Goal: Find specific page/section: Find specific page/section

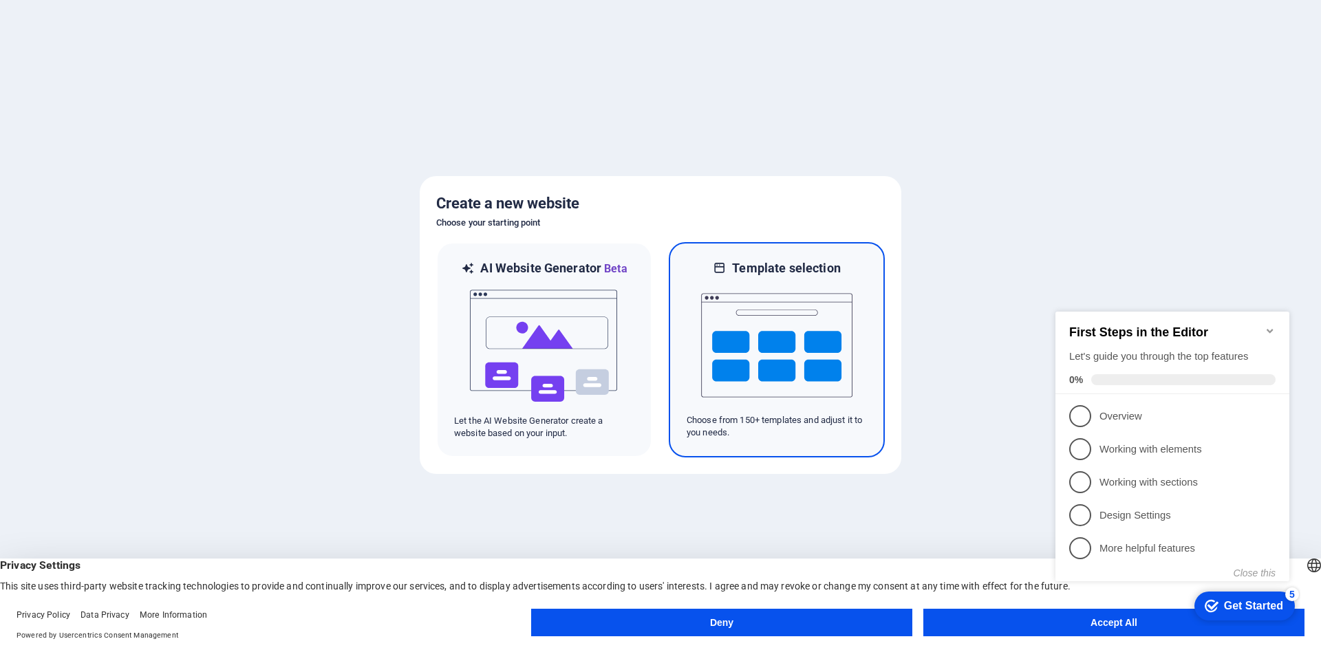
click at [728, 352] on img at bounding box center [776, 346] width 151 height 138
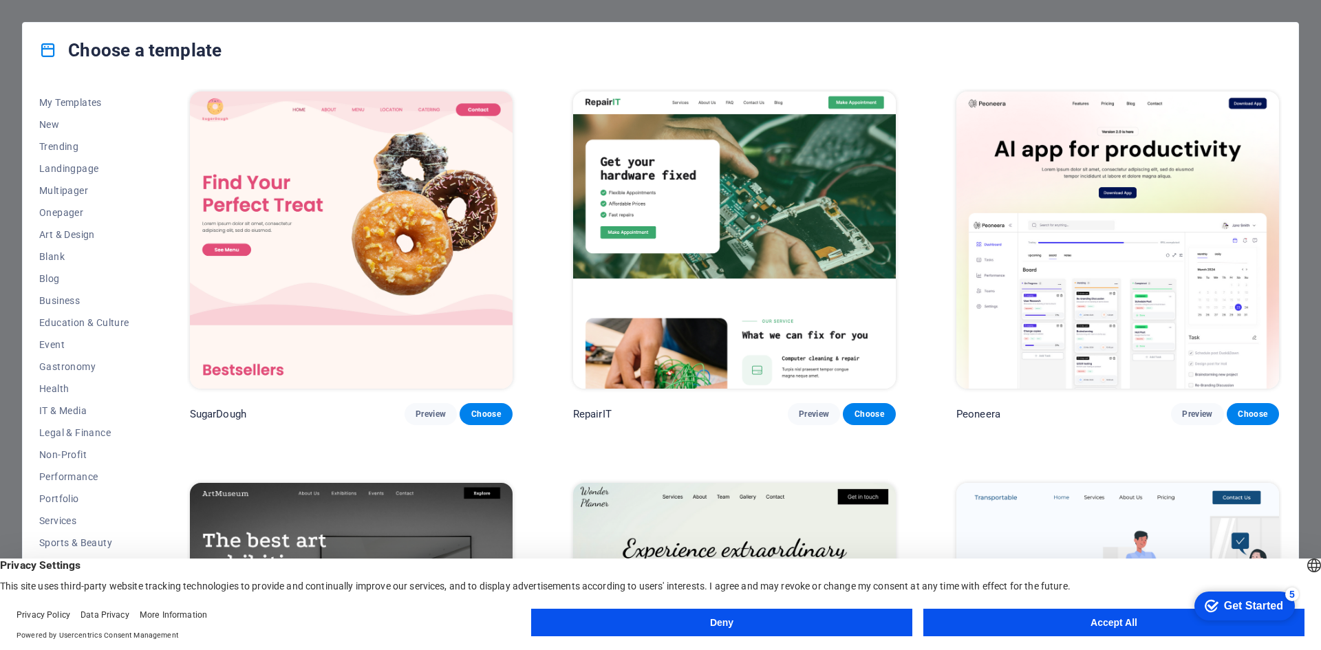
scroll to position [28, 0]
click at [54, 266] on span "Blog" at bounding box center [84, 269] width 90 height 11
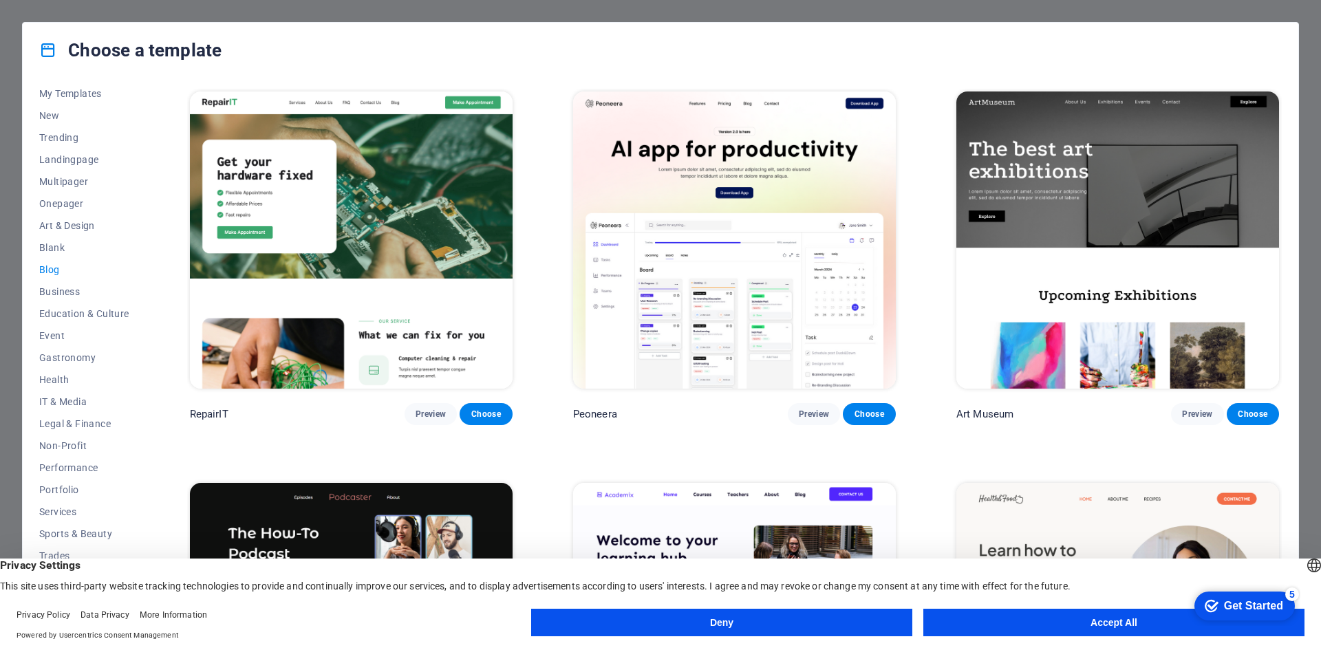
click at [56, 270] on span "Blog" at bounding box center [84, 269] width 90 height 11
click at [46, 295] on span "Business" at bounding box center [84, 291] width 90 height 11
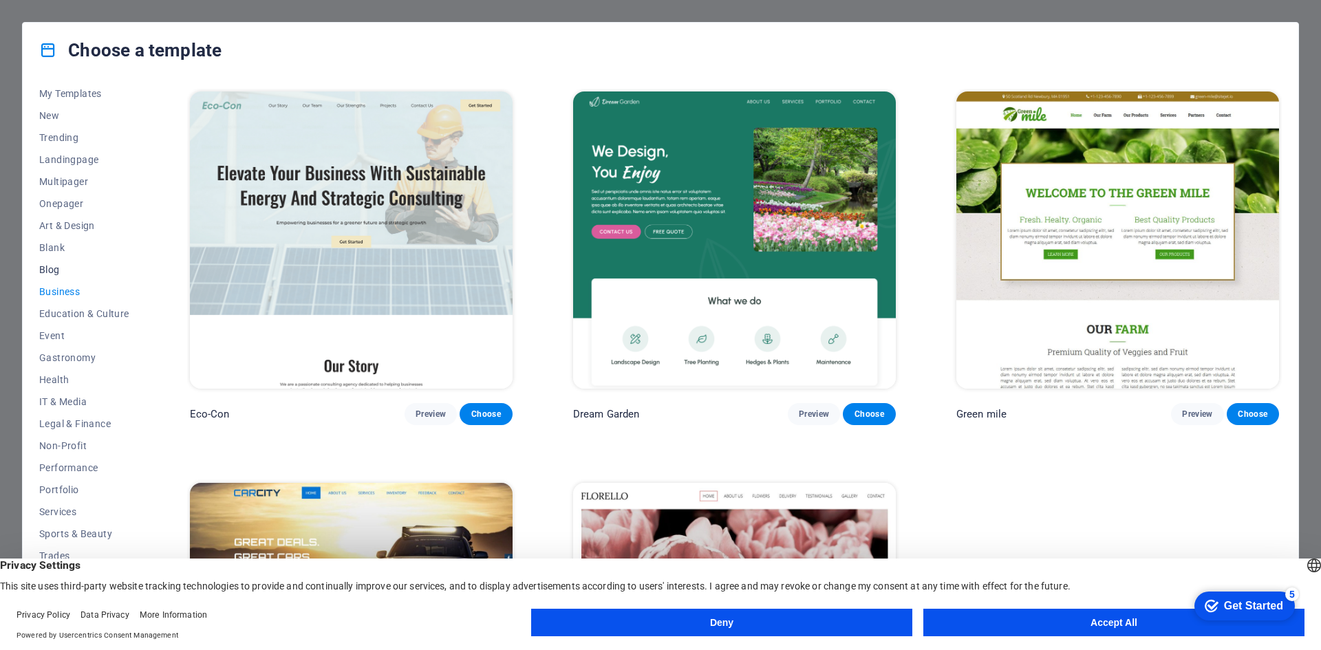
click at [52, 268] on span "Blog" at bounding box center [84, 269] width 90 height 11
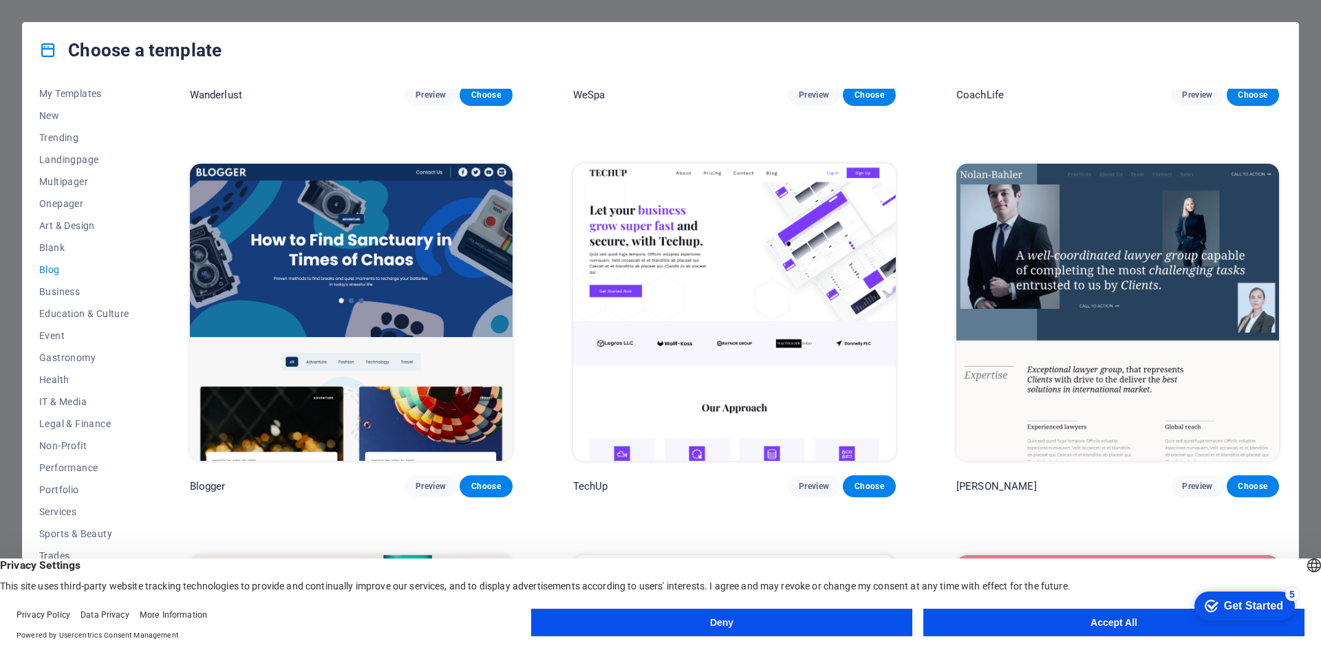
scroll to position [1514, 0]
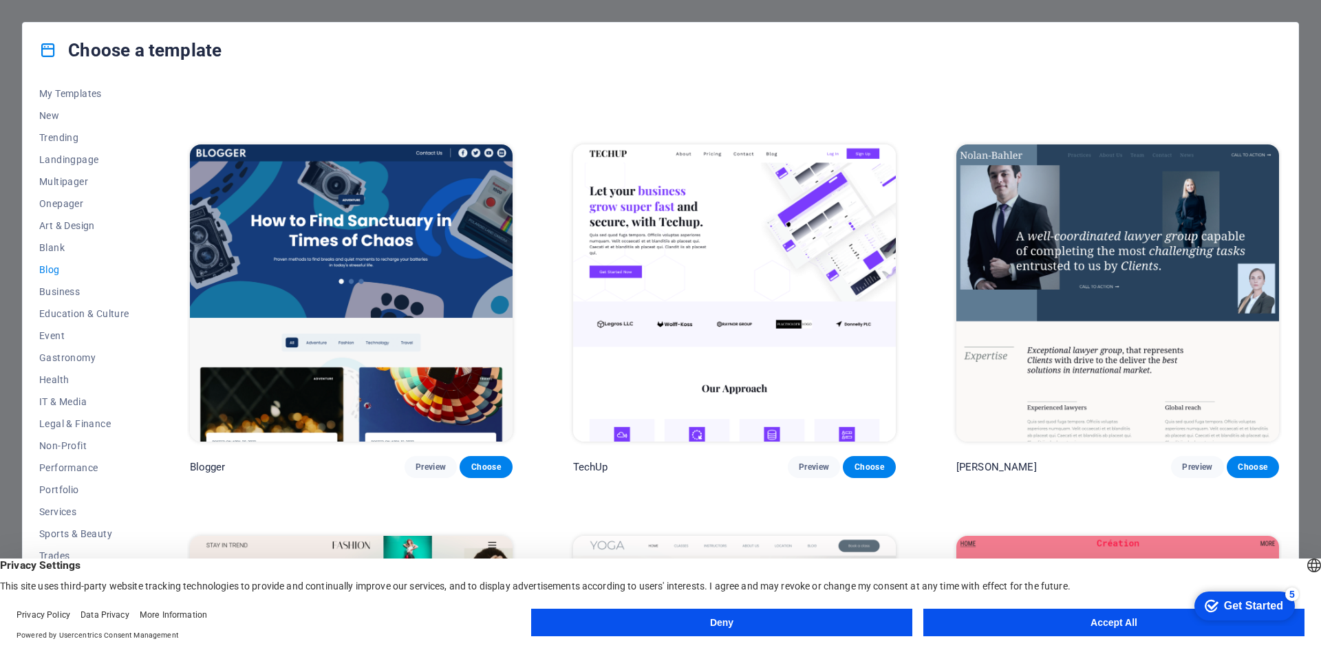
click at [705, 248] on img at bounding box center [734, 292] width 323 height 297
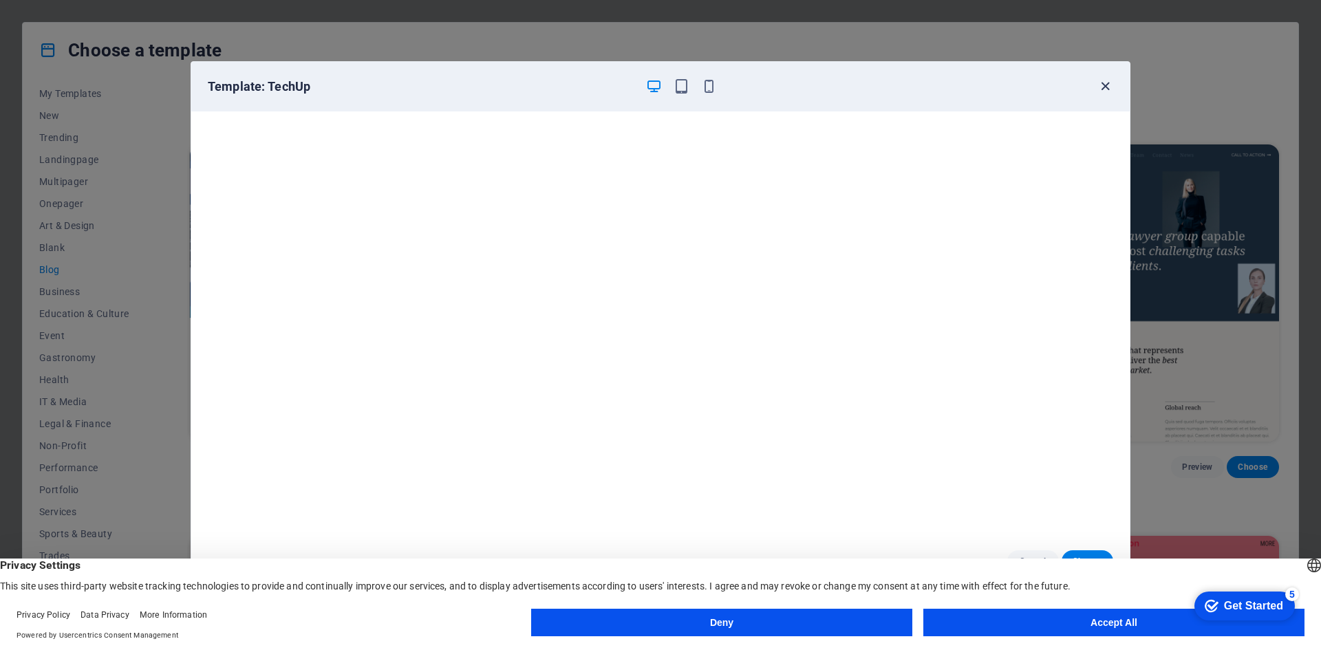
click at [1105, 85] on icon "button" at bounding box center [1105, 86] width 16 height 16
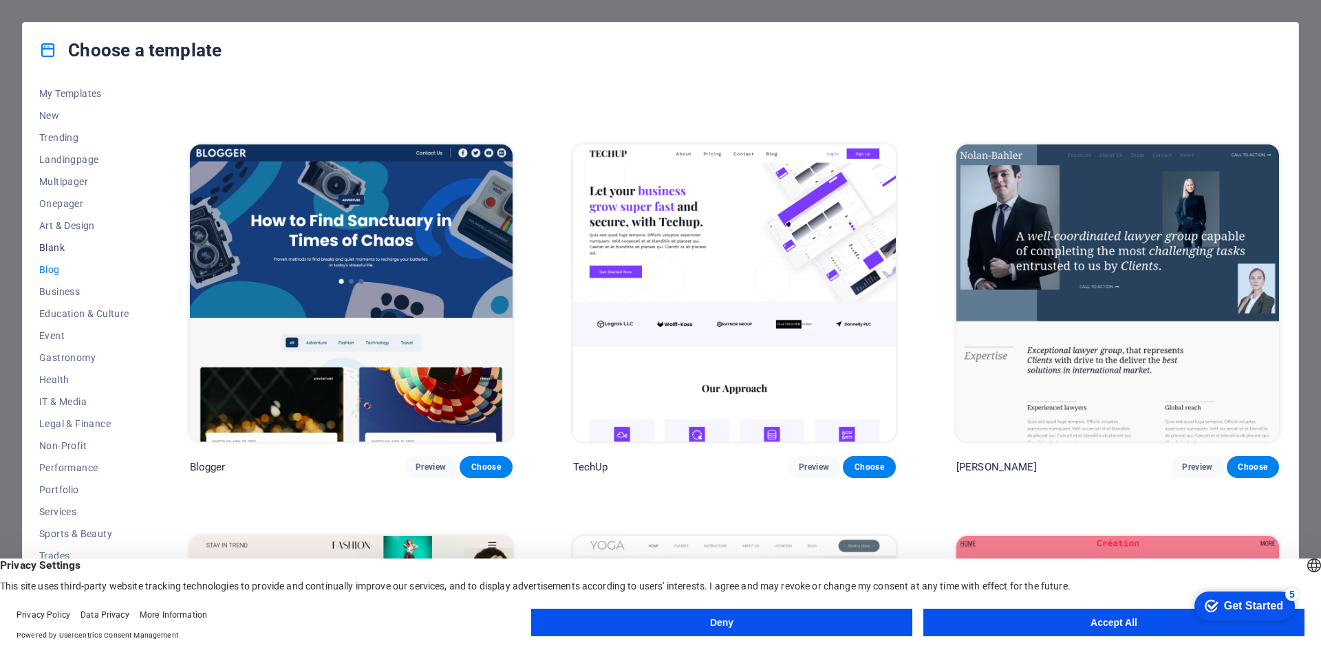
click at [45, 242] on span "Blank" at bounding box center [84, 247] width 90 height 11
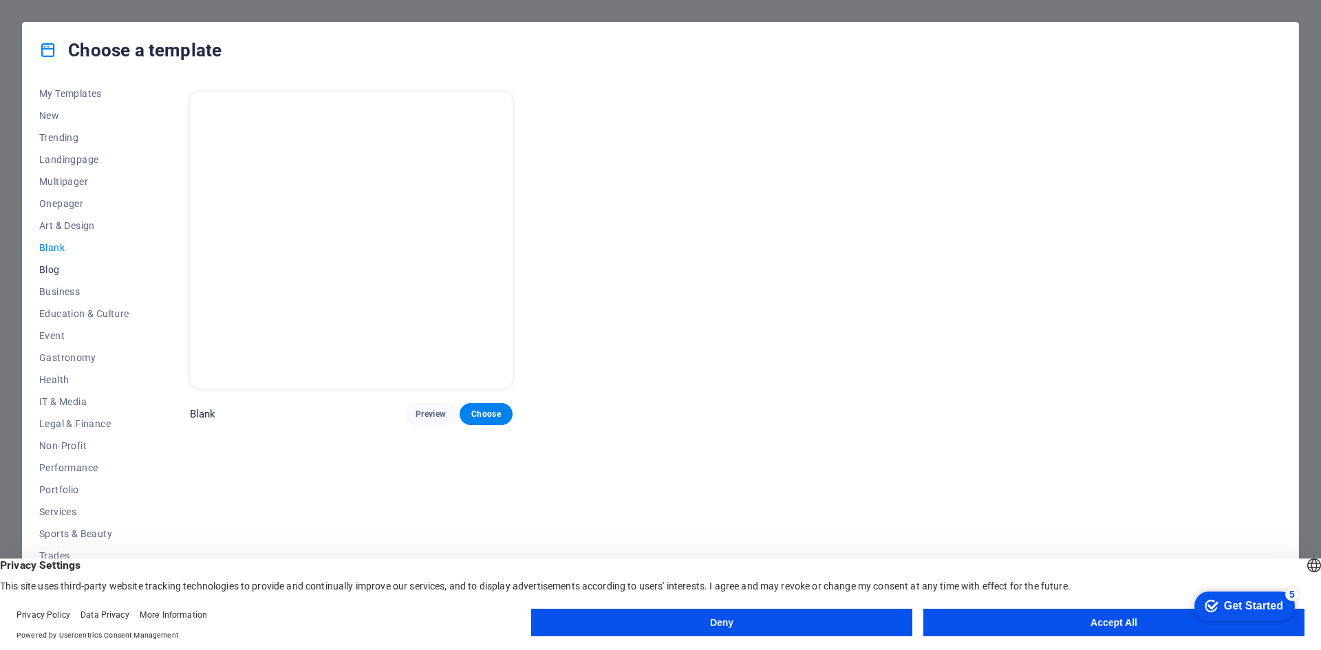
click at [54, 268] on span "Blog" at bounding box center [84, 269] width 90 height 11
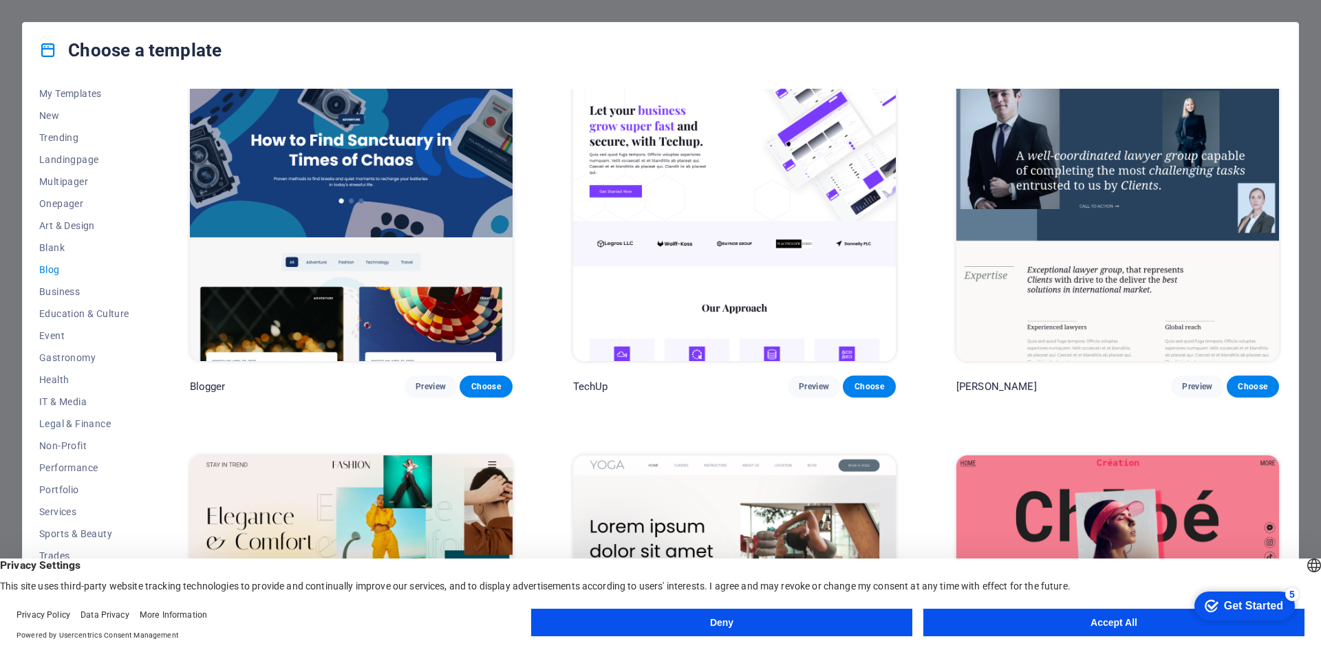
scroll to position [1582, 0]
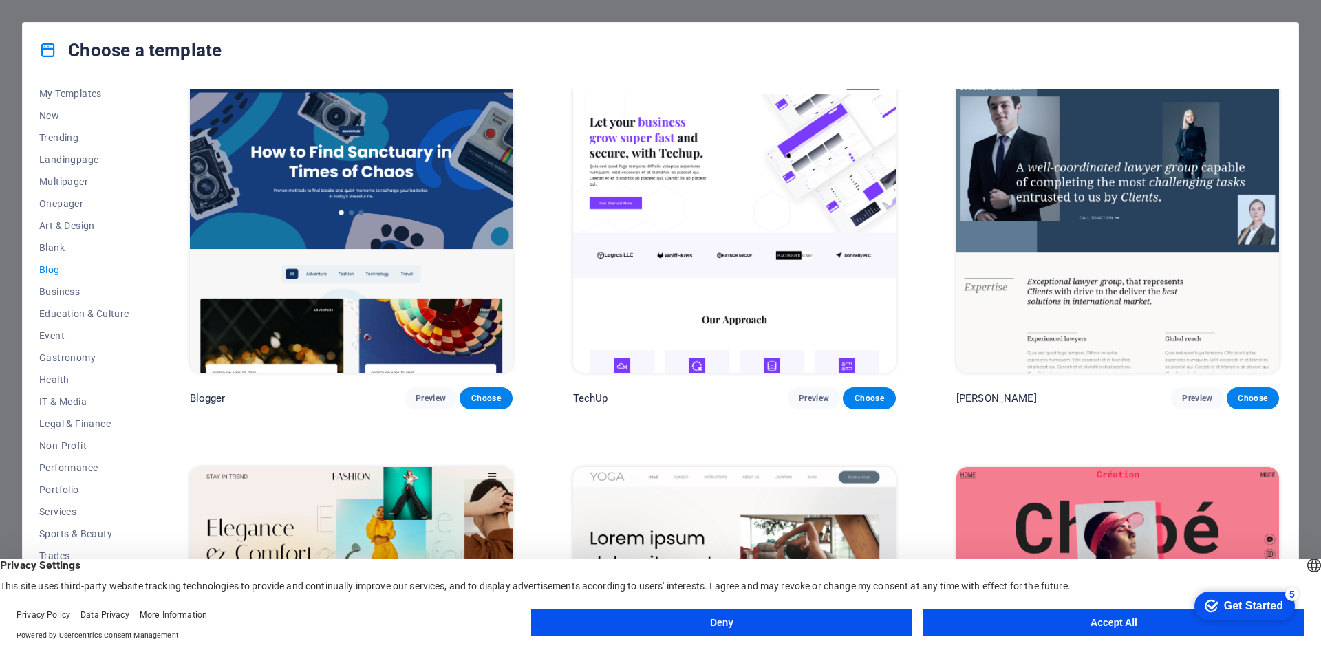
click at [486, 378] on div "Blogger Preview Choose" at bounding box center [351, 241] width 328 height 336
click at [493, 396] on button "Choose" at bounding box center [486, 398] width 52 height 22
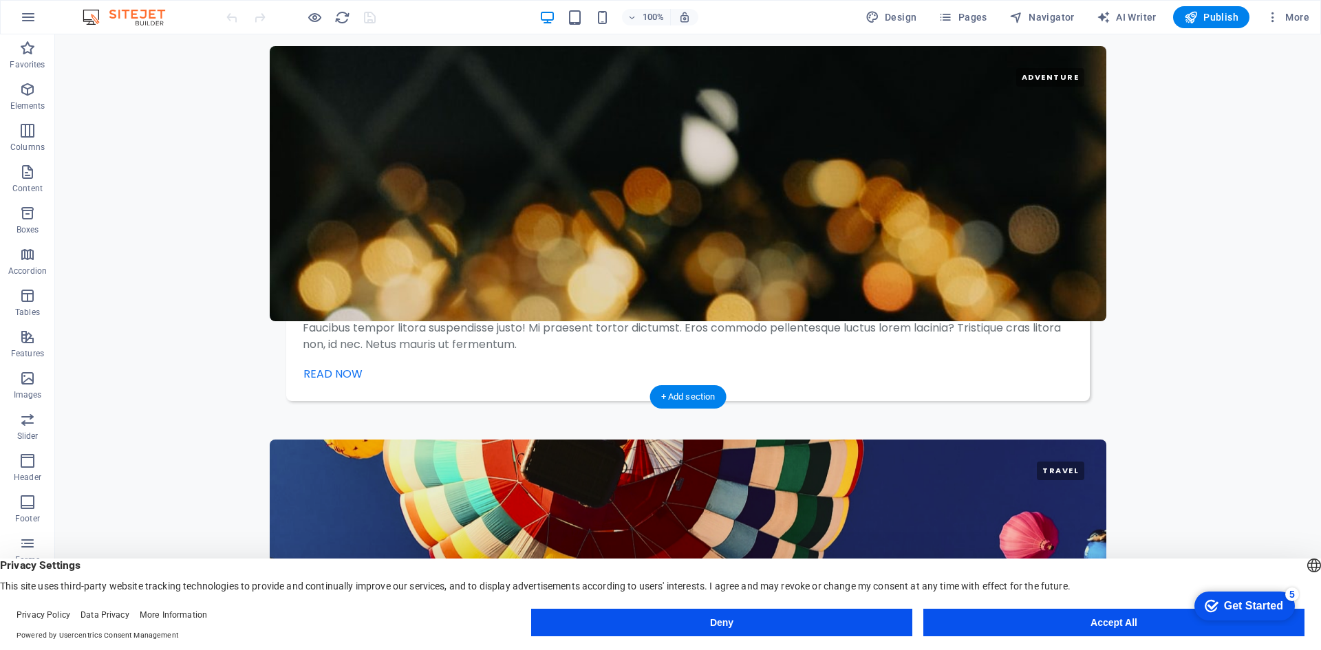
scroll to position [2639, 0]
